Goal: Task Accomplishment & Management: Use online tool/utility

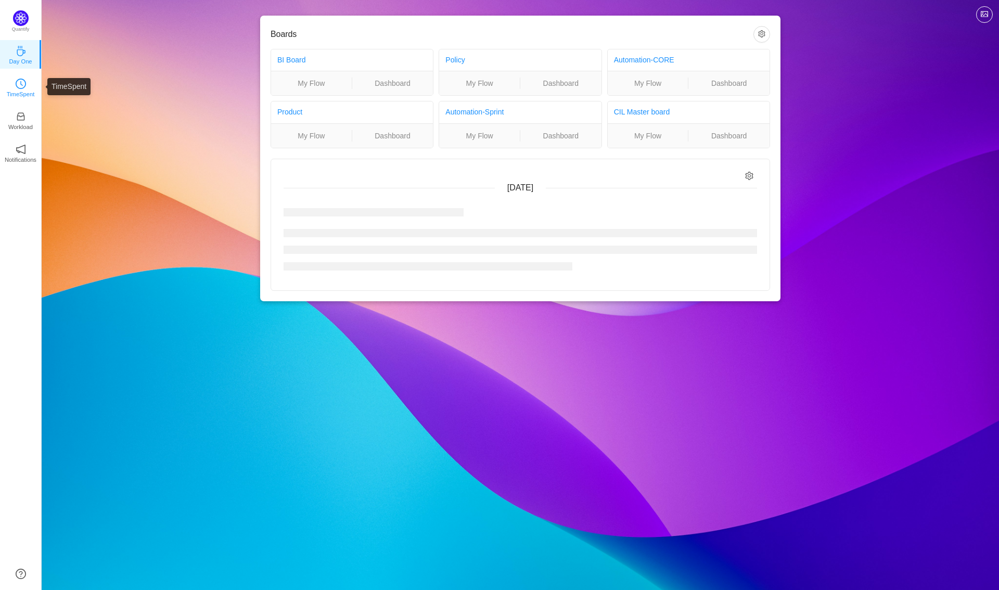
click at [21, 91] on p "TimeSpent" at bounding box center [21, 94] width 28 height 9
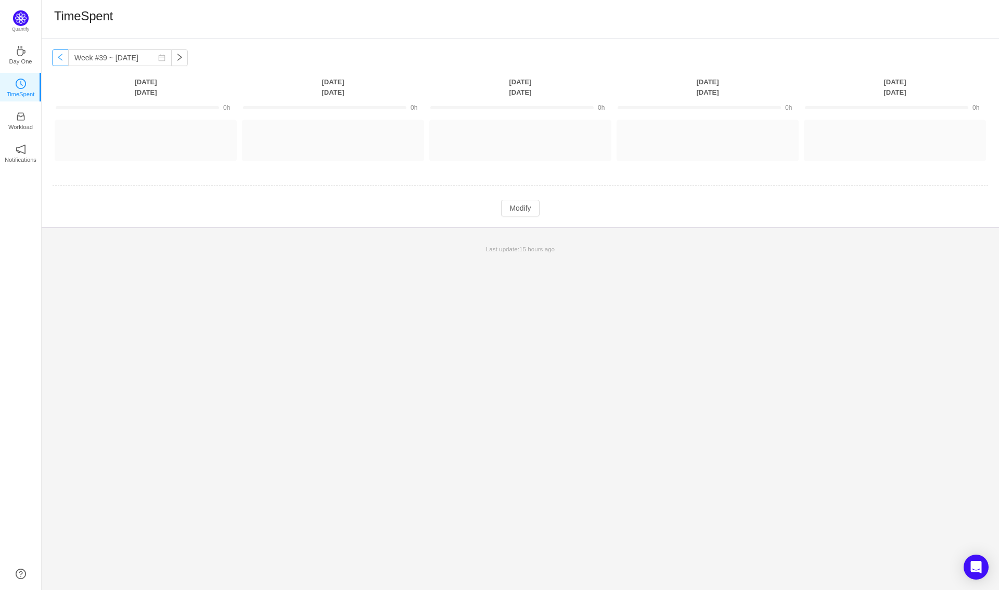
click at [64, 52] on button "button" at bounding box center [60, 57] width 17 height 17
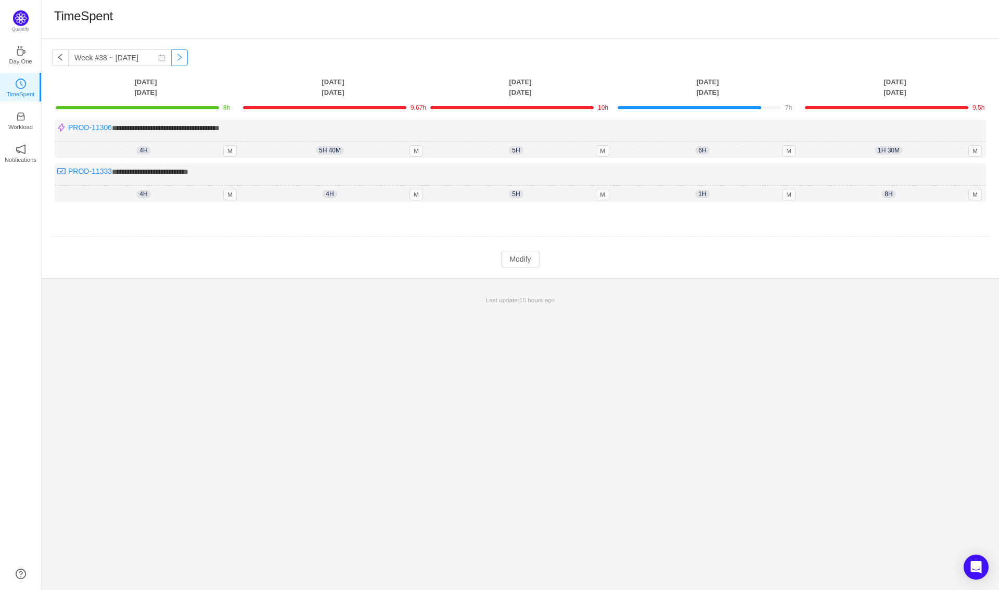
click at [171, 50] on button "button" at bounding box center [179, 57] width 17 height 17
type input "Week #39 ~ [DATE]"
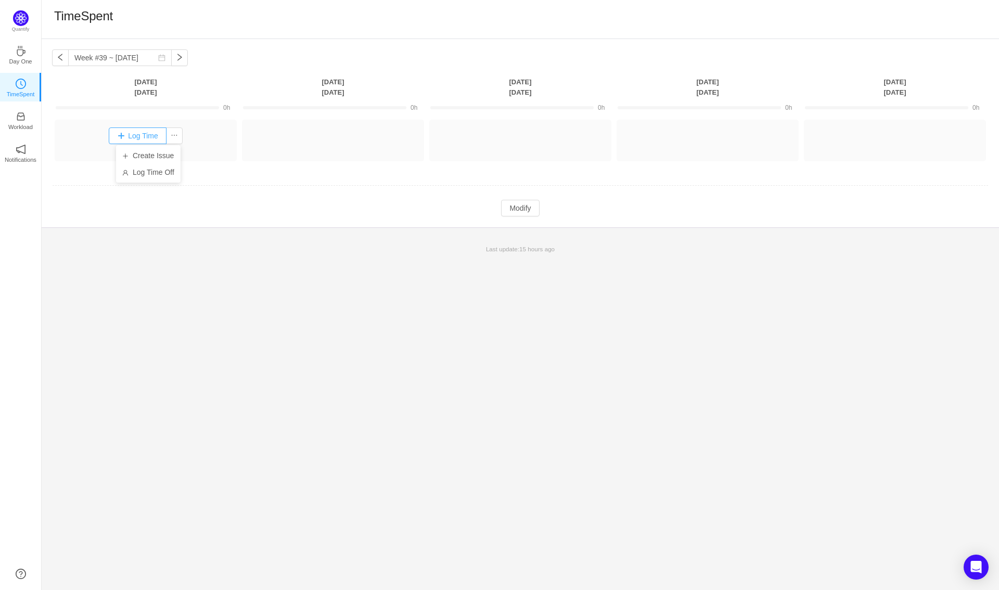
click at [165, 133] on button "Log Time" at bounding box center [138, 135] width 58 height 17
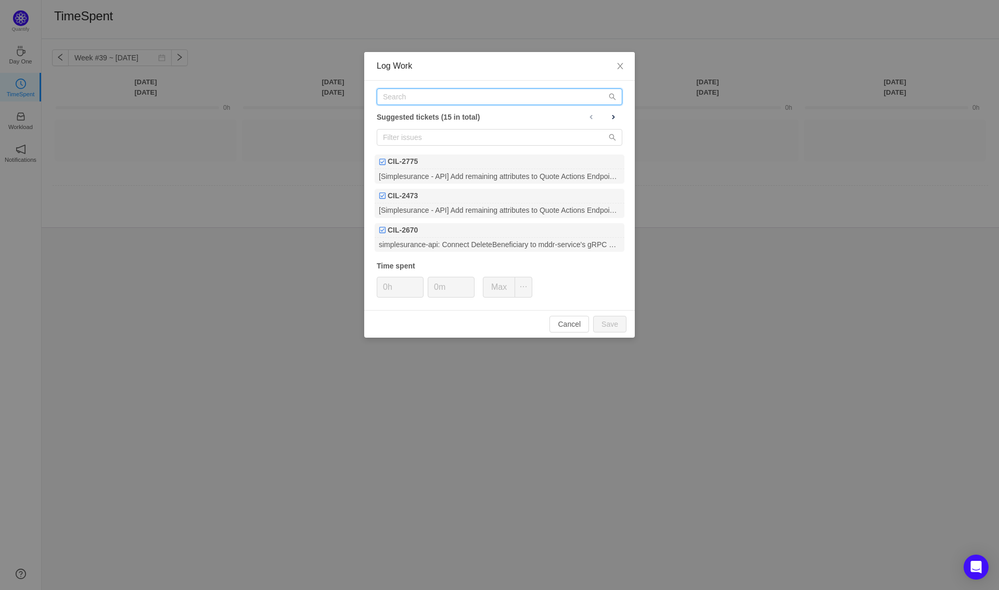
click at [464, 91] on input "text" at bounding box center [500, 96] width 246 height 17
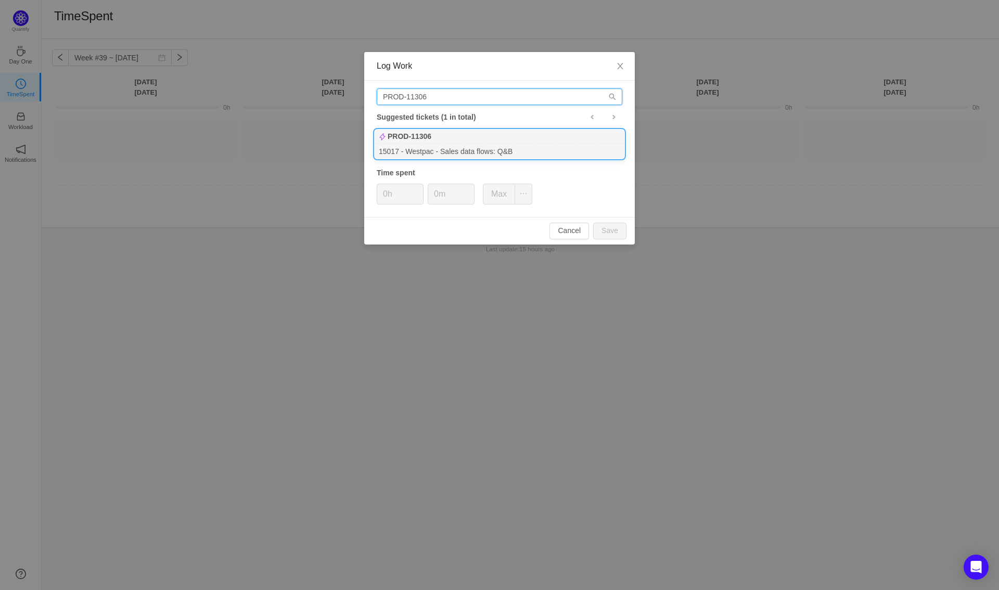
type input "PROD-11306"
click at [475, 152] on div "15017 - Westpac - Sales data flows: Q&B" at bounding box center [500, 151] width 250 height 14
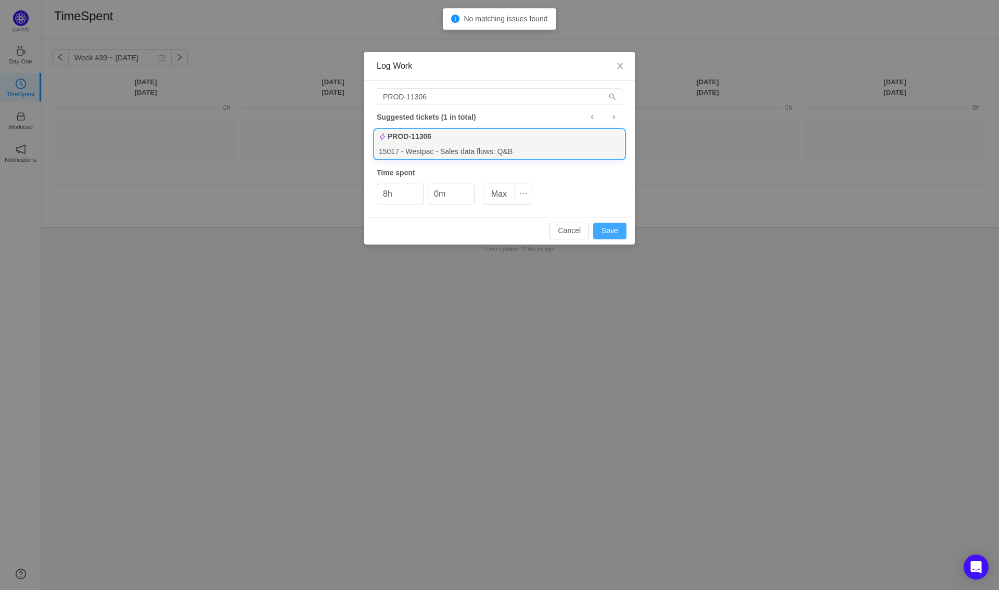
click at [607, 232] on button "Save" at bounding box center [609, 231] width 33 height 17
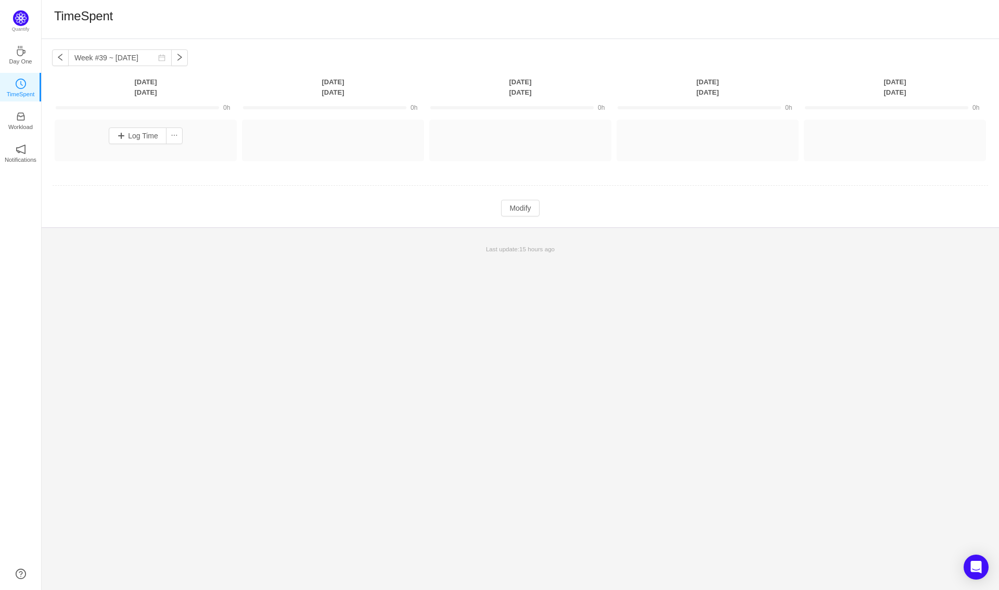
click at [507, 345] on div "Week #39 ~ [DATE] You have reached free plan limit. Upgrade [DATE] [DATE] [DATE…" at bounding box center [521, 314] width 958 height 551
click at [511, 204] on button "Modify" at bounding box center [520, 208] width 38 height 17
click at [145, 144] on div "Log Time" at bounding box center [145, 135] width 177 height 27
click at [143, 139] on button "Log Time" at bounding box center [138, 135] width 58 height 17
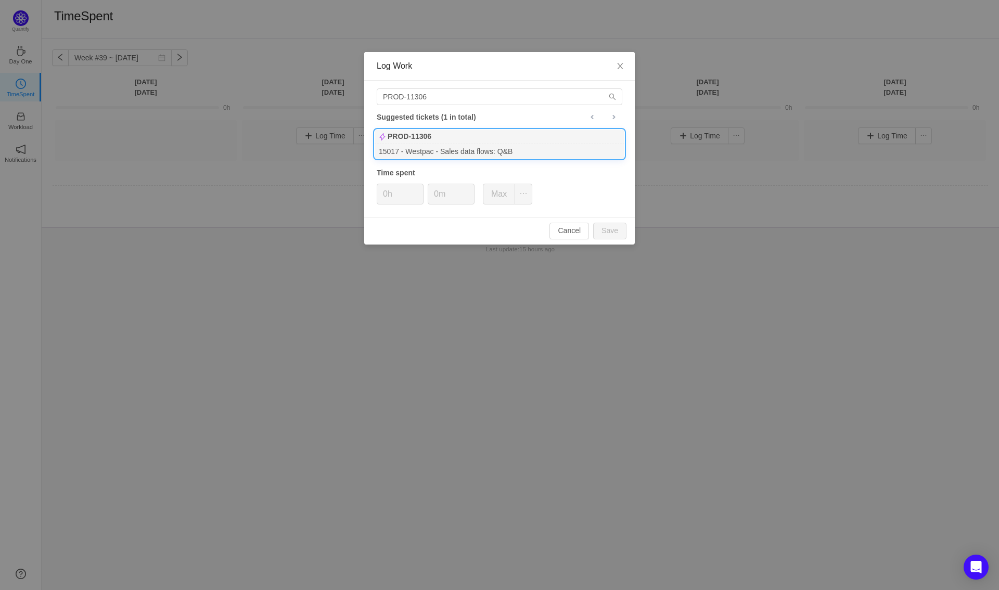
click at [426, 147] on div "15017 - Westpac - Sales data flows: Q&B" at bounding box center [500, 151] width 250 height 14
click at [602, 227] on button "Save" at bounding box center [609, 231] width 33 height 17
type input "0h"
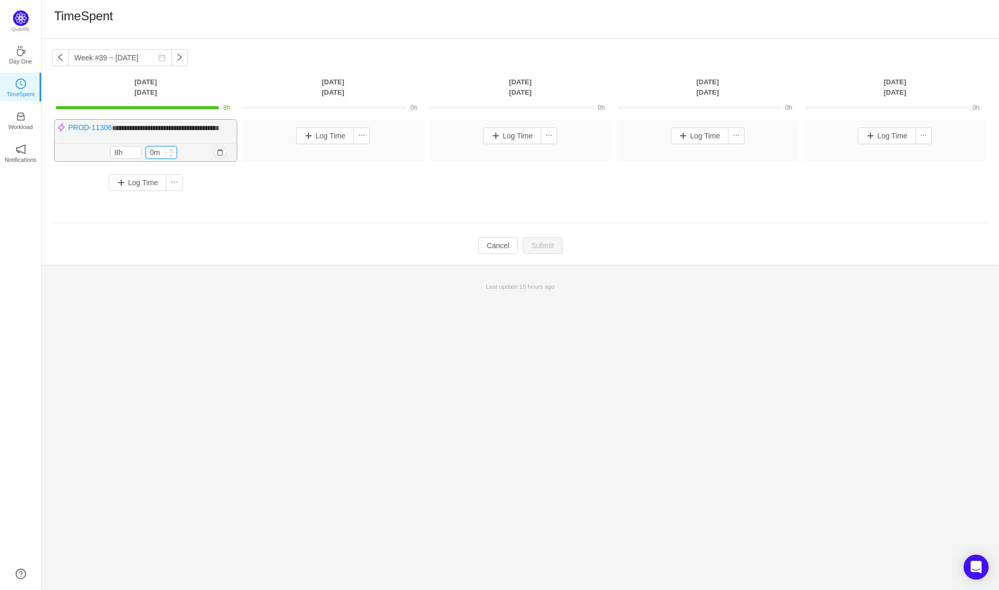
click at [161, 158] on input "0m" at bounding box center [161, 152] width 30 height 11
click at [375, 288] on div "Last update: 15 hours ago" at bounding box center [521, 287] width 958 height 22
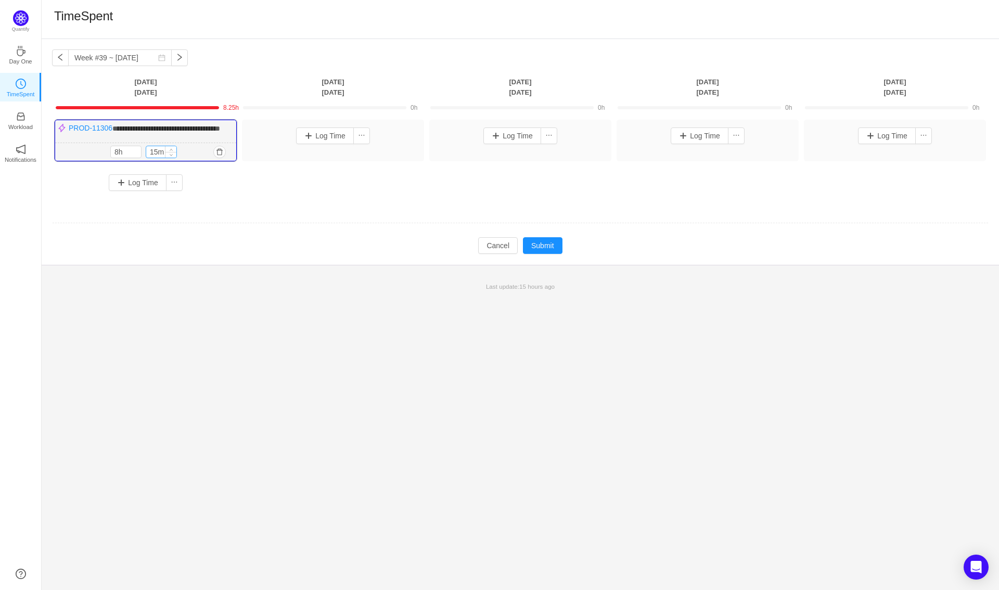
click at [158, 158] on input "15m" at bounding box center [161, 151] width 30 height 11
type input "30m"
click at [551, 254] on button "Submit" at bounding box center [543, 245] width 40 height 17
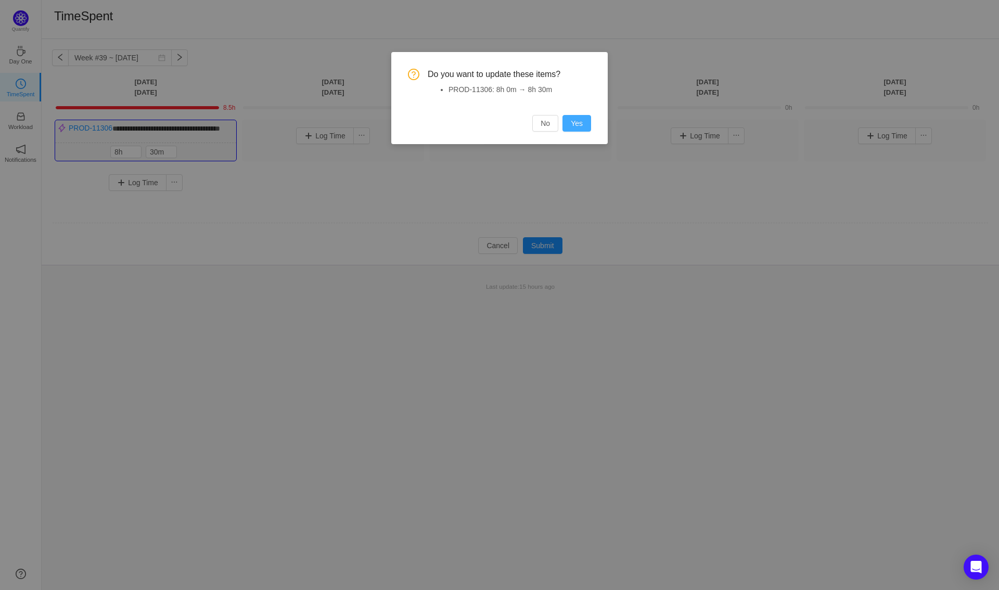
click at [581, 117] on button "Yes" at bounding box center [577, 123] width 29 height 17
